Goal: Information Seeking & Learning: Find specific fact

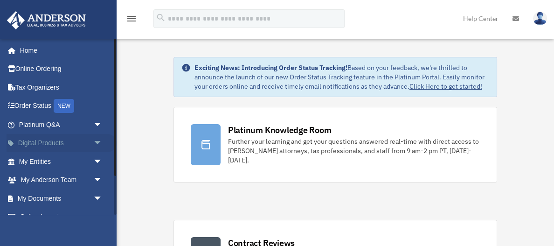
click at [98, 138] on span "arrow_drop_down" at bounding box center [102, 143] width 19 height 19
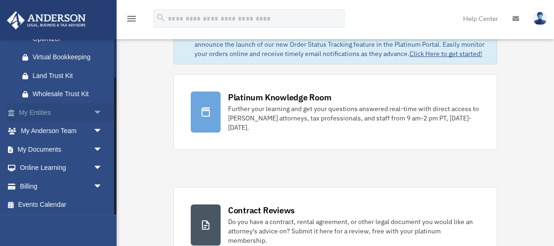
scroll to position [152, 0]
click at [100, 109] on span "arrow_drop_down" at bounding box center [102, 112] width 19 height 19
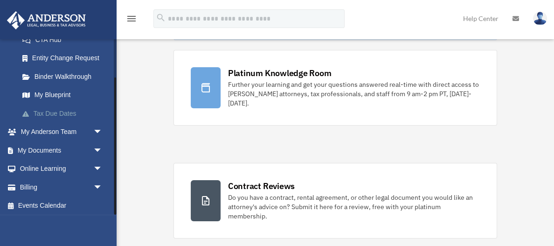
scroll to position [63, 0]
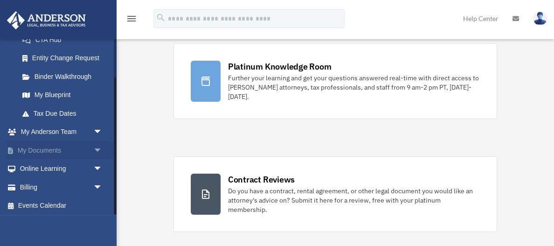
click at [95, 143] on span "arrow_drop_down" at bounding box center [102, 150] width 19 height 19
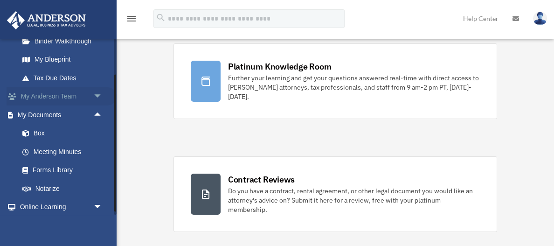
scroll to position [314, 0]
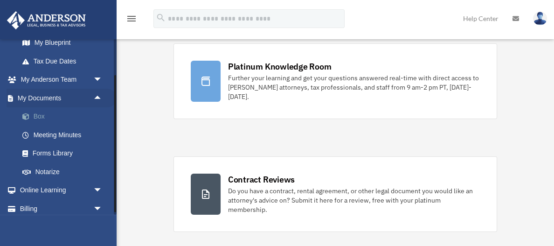
click at [38, 116] on link "Box" at bounding box center [64, 116] width 103 height 19
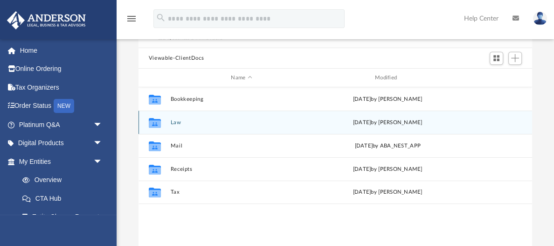
scroll to position [69, 0]
click at [179, 122] on button "Law" at bounding box center [241, 122] width 142 height 6
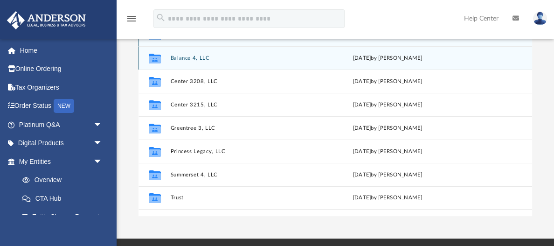
scroll to position [140, 0]
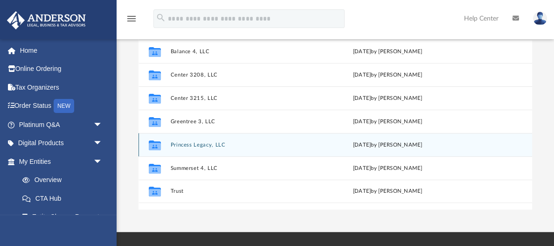
click at [203, 142] on button "Princess Legacy, LLC" at bounding box center [241, 145] width 142 height 6
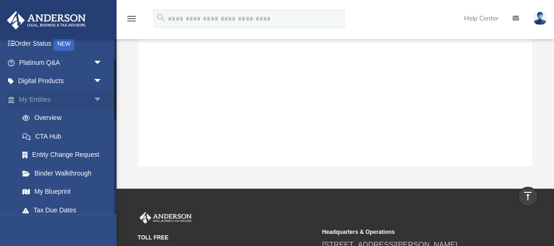
scroll to position [64, 0]
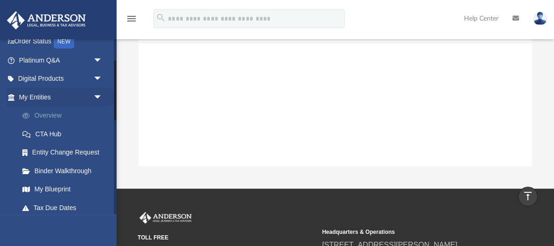
click at [50, 115] on link "Overview" at bounding box center [64, 115] width 103 height 19
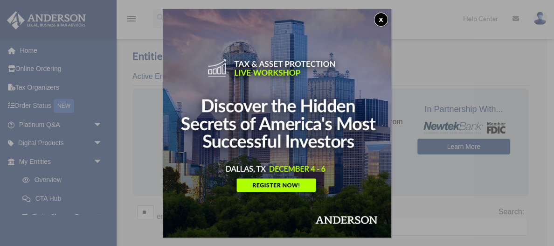
click at [378, 17] on button "x" at bounding box center [381, 20] width 14 height 14
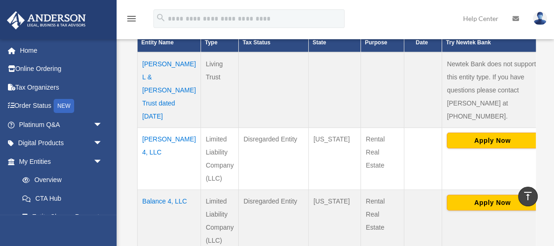
scroll to position [237, 0]
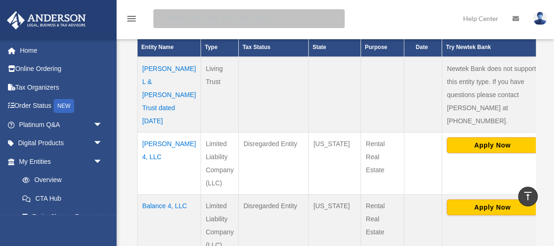
click at [210, 16] on input "search" at bounding box center [248, 18] width 191 height 19
type input "**********"
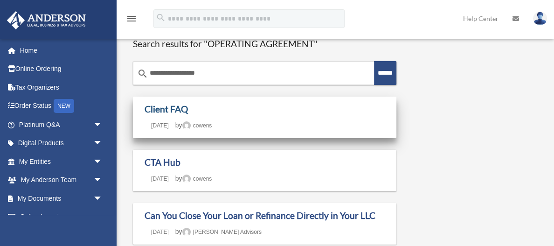
click at [171, 105] on link "Client FAQ" at bounding box center [165, 108] width 43 height 11
